Goal: Task Accomplishment & Management: Manage account settings

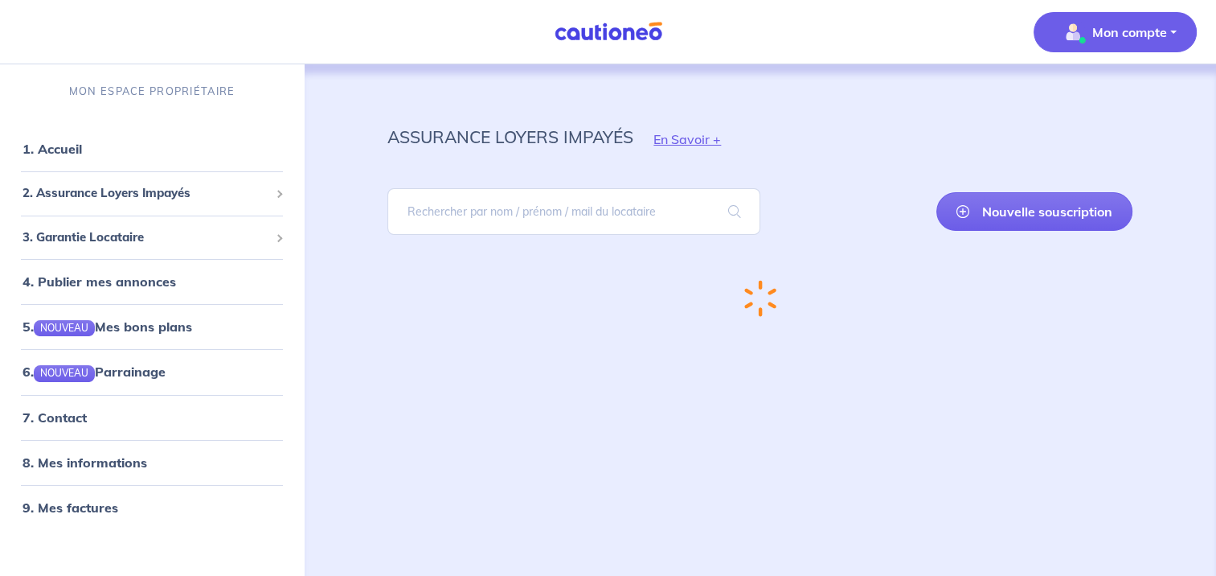
click at [1101, 29] on p "Mon compte" at bounding box center [1130, 32] width 75 height 19
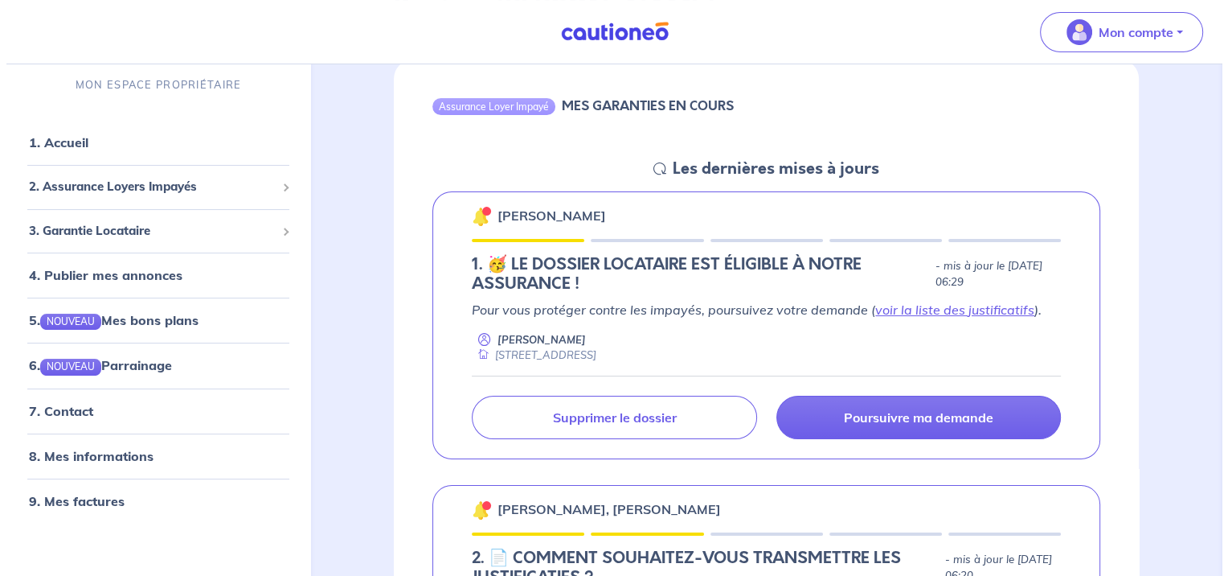
scroll to position [161, 0]
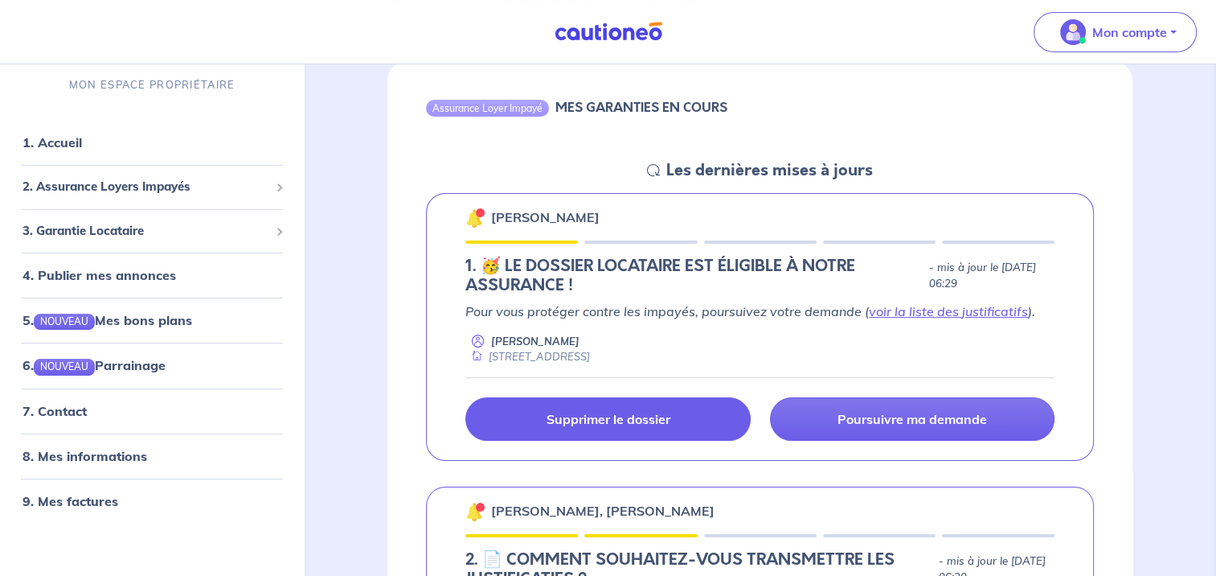
click at [590, 430] on link "Supprimer le dossier" at bounding box center [607, 418] width 285 height 43
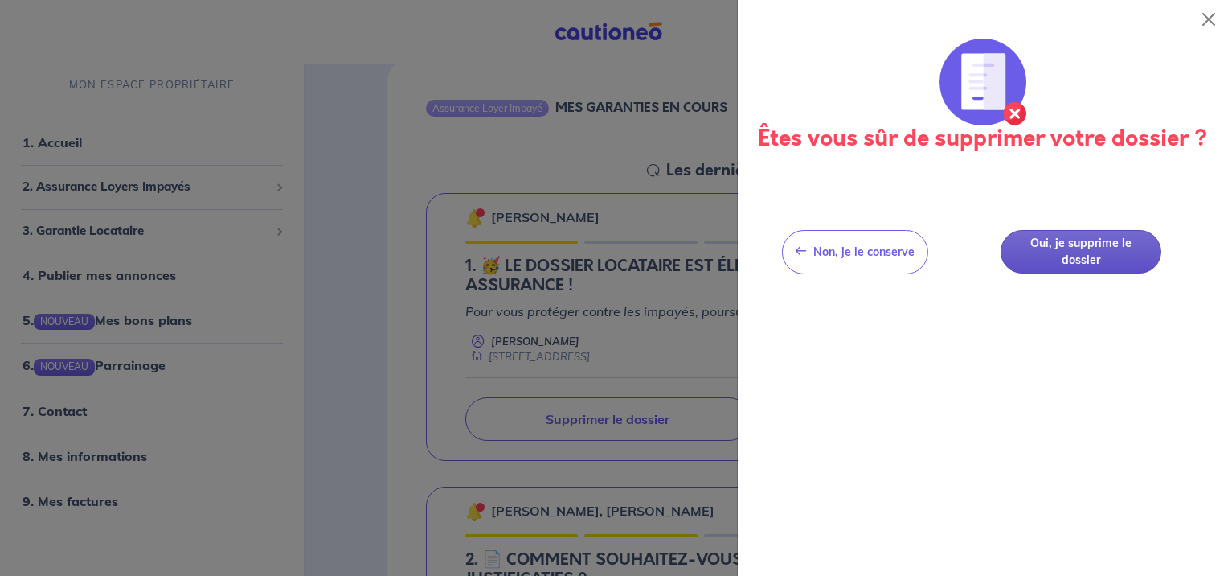
click at [1092, 247] on button "Oui, je supprime le dossier" at bounding box center [1081, 252] width 161 height 44
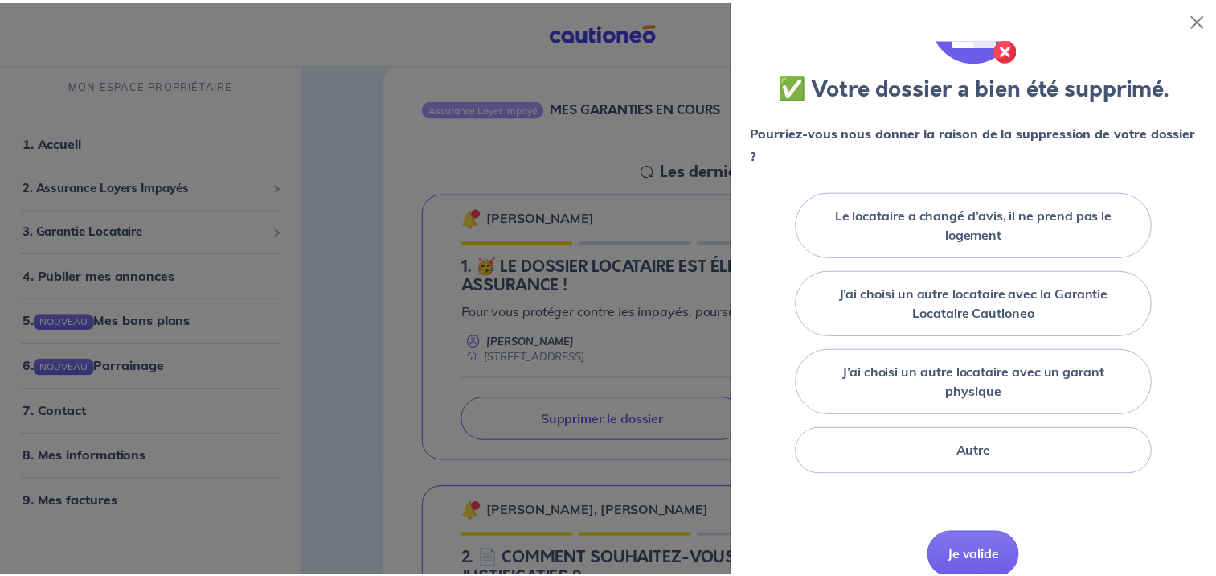
scroll to position [96, 0]
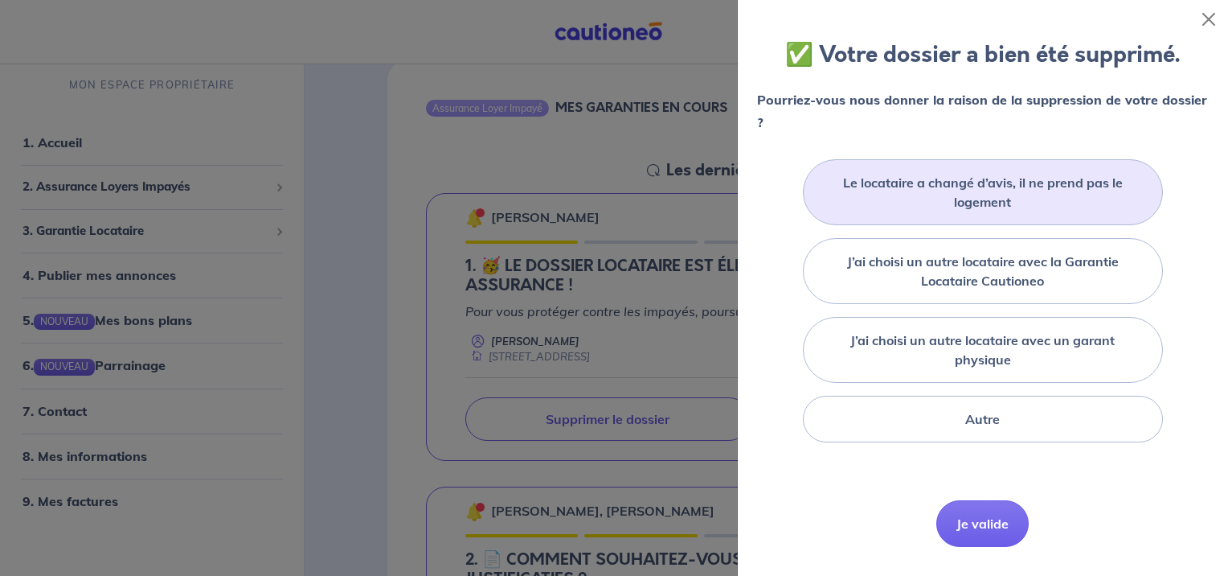
click at [1074, 189] on label "Le locataire a changé d’avis, il ne prend pas le logement" at bounding box center [983, 192] width 320 height 39
click at [0, 0] on input "Le locataire a changé d’avis, il ne prend pas le logement" at bounding box center [0, 0] width 0 height 0
click at [986, 540] on button "Je valide" at bounding box center [983, 547] width 92 height 47
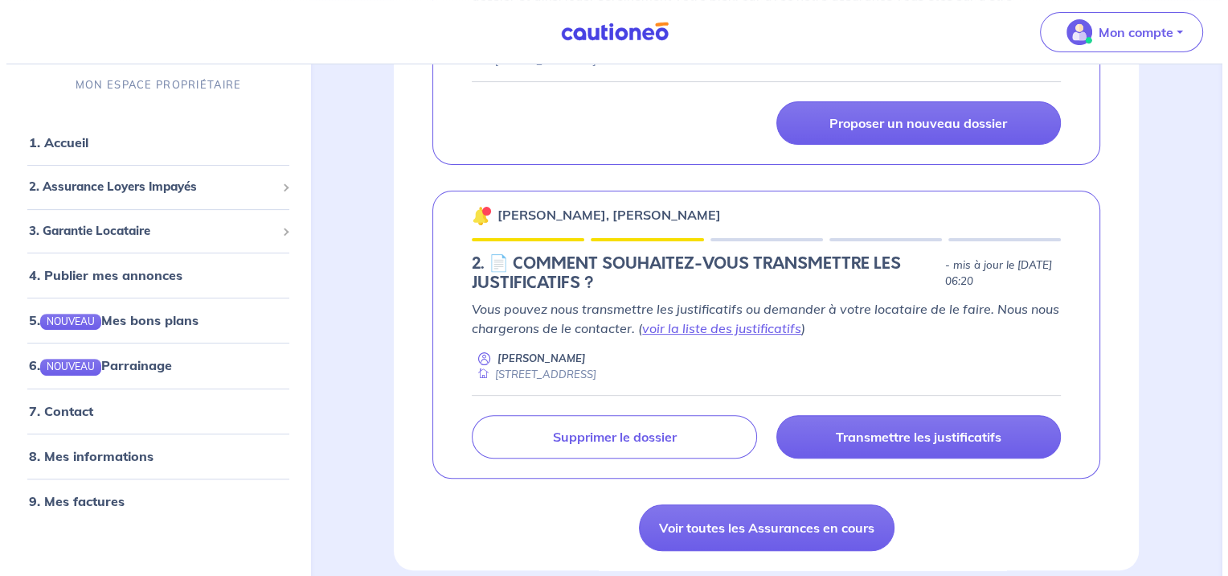
scroll to position [482, 0]
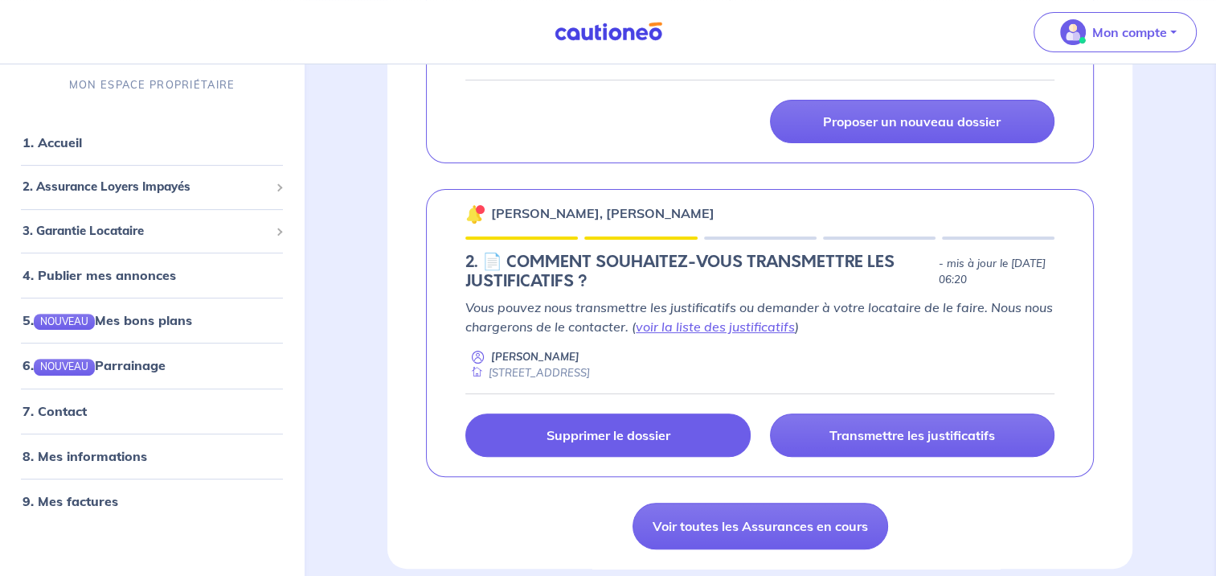
click at [684, 439] on link "Supprimer le dossier" at bounding box center [607, 434] width 285 height 43
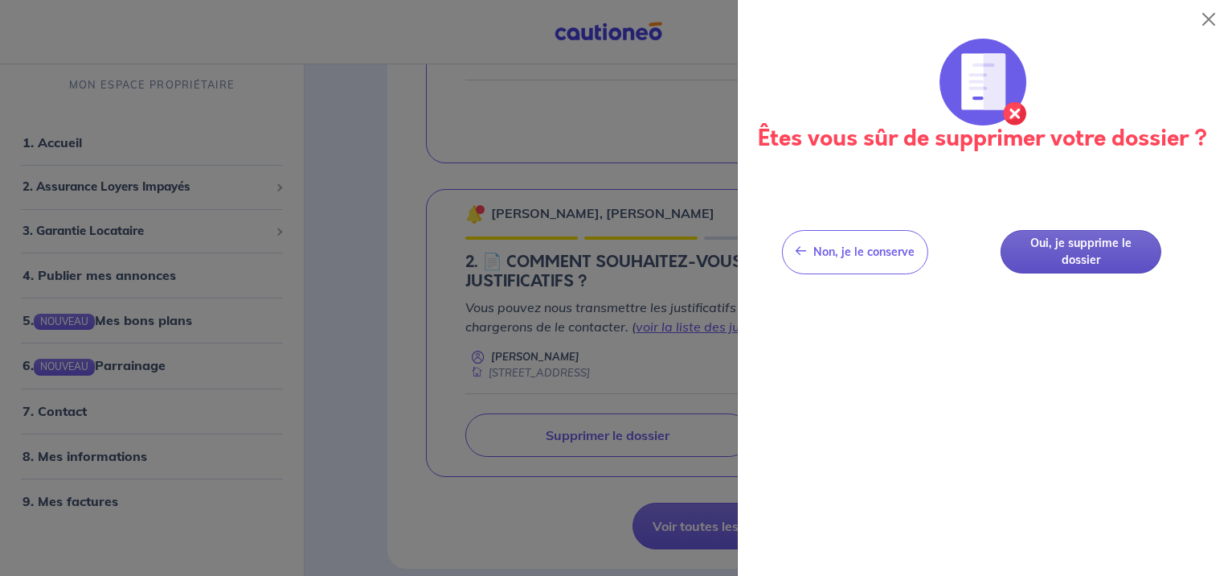
click at [1103, 260] on button "Oui, je supprime le dossier" at bounding box center [1081, 252] width 161 height 44
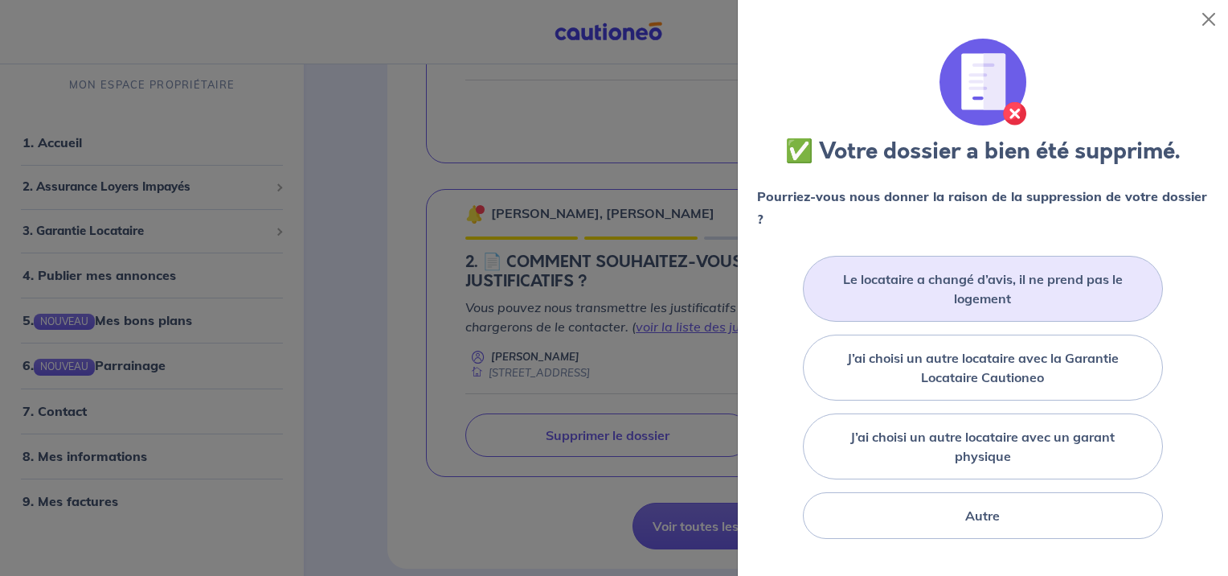
click at [1044, 277] on label "Le locataire a changé d’avis, il ne prend pas le logement" at bounding box center [983, 288] width 320 height 39
click at [0, 0] on input "Le locataire a changé d’avis, il ne prend pas le logement" at bounding box center [0, 0] width 0 height 0
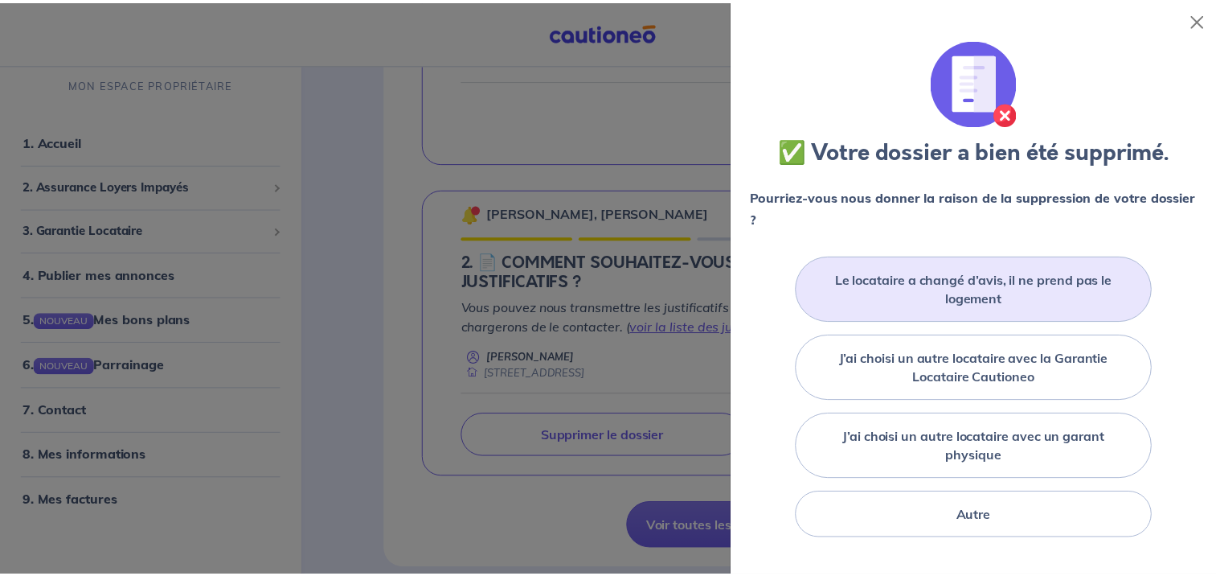
scroll to position [109, 0]
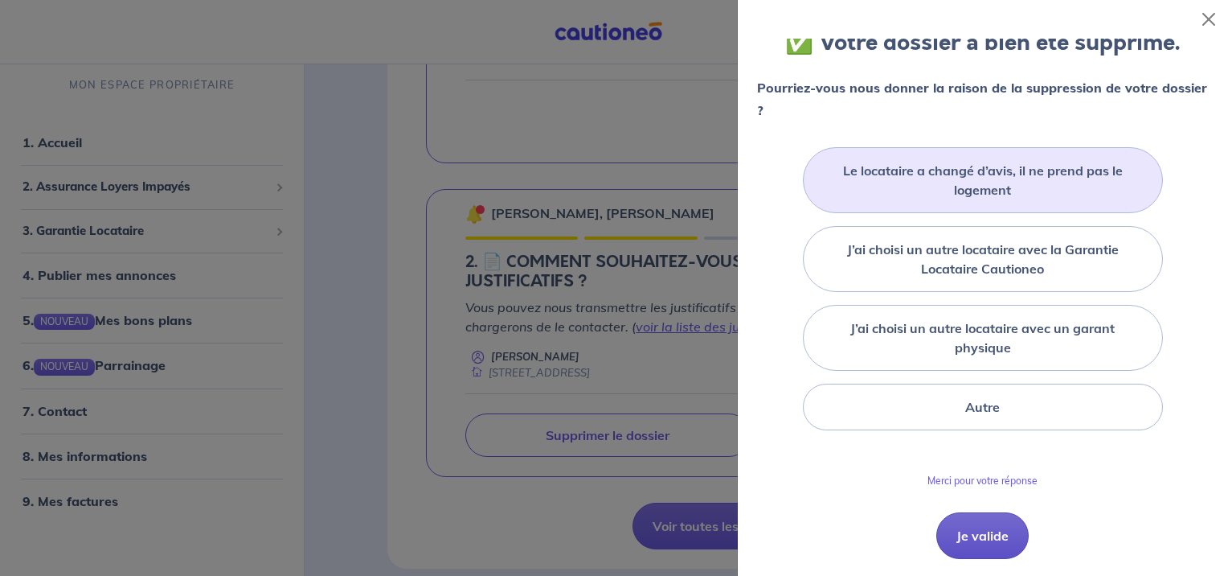
click at [984, 537] on button "Je valide" at bounding box center [983, 535] width 92 height 47
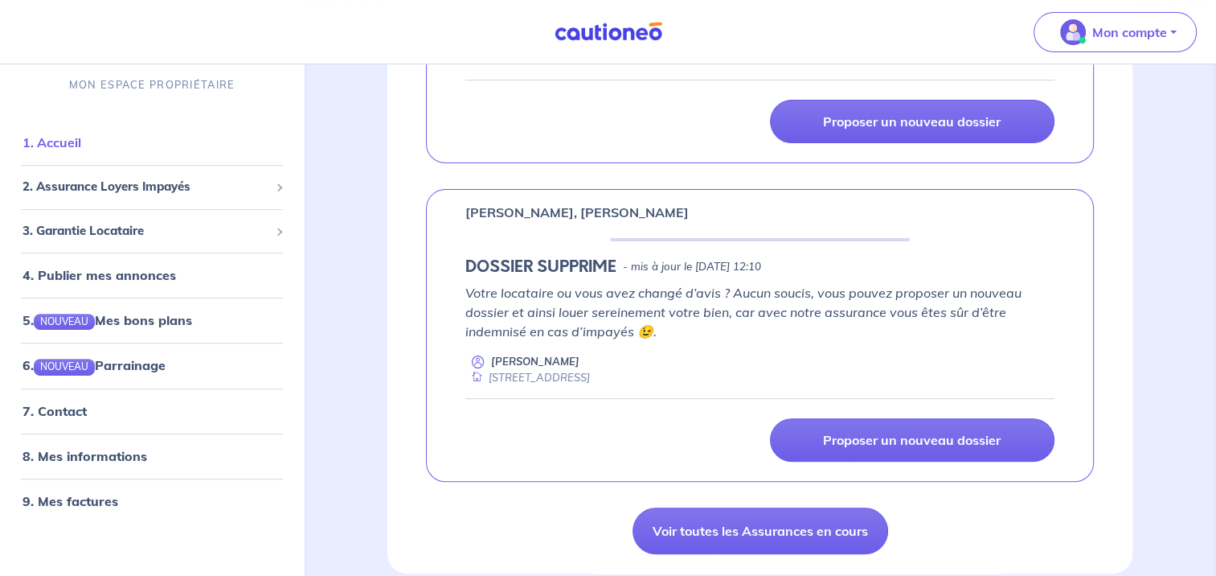
click at [75, 139] on link "1. Accueil" at bounding box center [52, 142] width 59 height 16
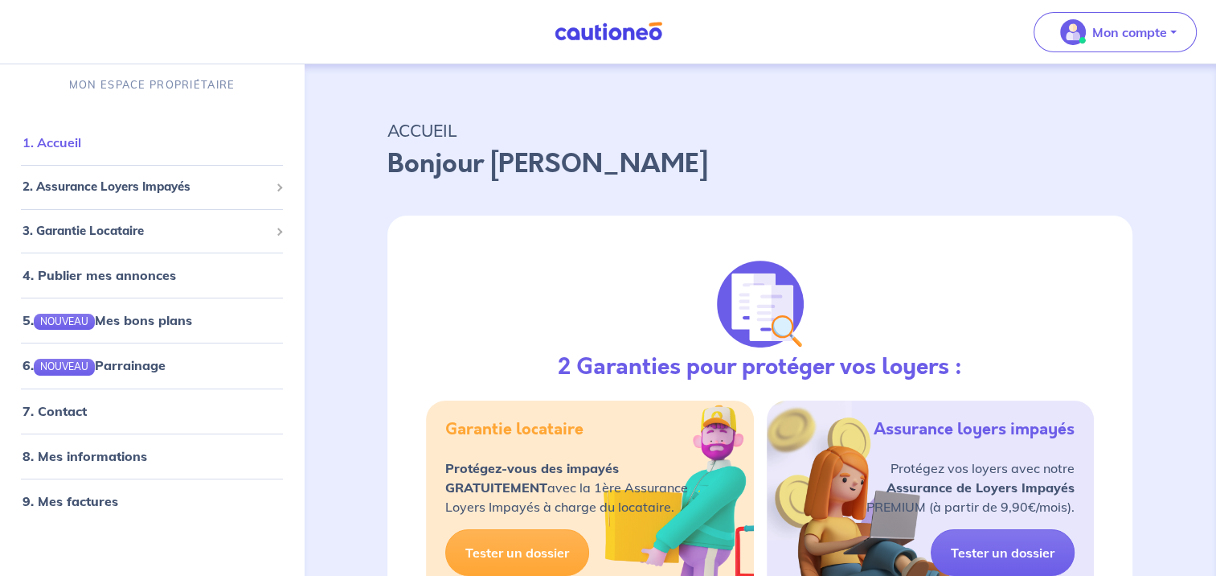
scroll to position [0, 0]
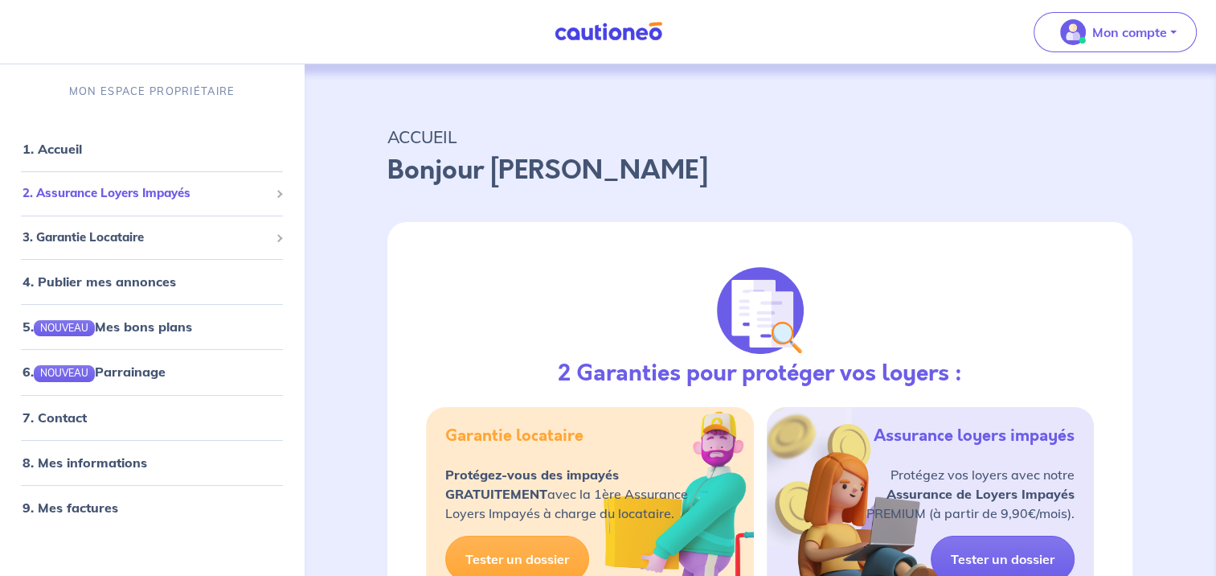
click at [123, 185] on span "2. Assurance Loyers Impayés" at bounding box center [146, 193] width 247 height 18
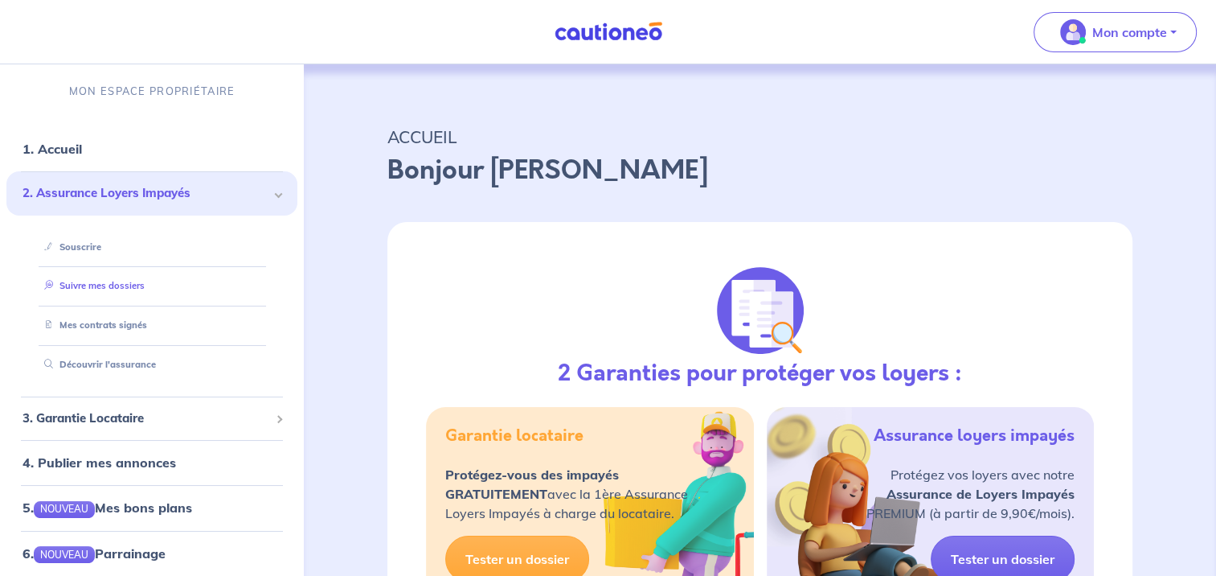
click at [128, 291] on link "Suivre mes dossiers" at bounding box center [91, 285] width 107 height 11
